Goal: Information Seeking & Learning: Compare options

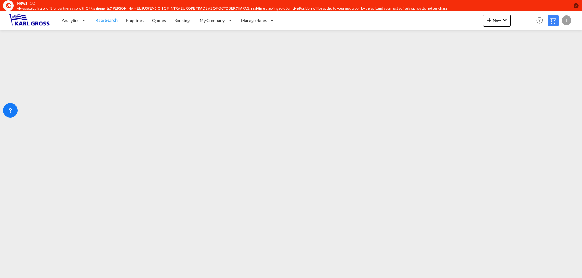
click at [182, 278] on html "News 1/2 Always calculate profit for partners also with CFR shipments//[PERSON_…" at bounding box center [291, 139] width 582 height 278
